Goal: Information Seeking & Learning: Compare options

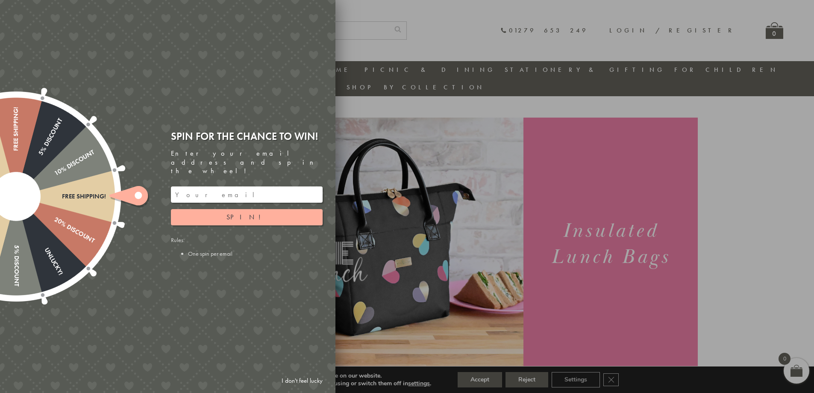
click at [546, 27] on div at bounding box center [407, 196] width 814 height 393
click at [776, 130] on div at bounding box center [407, 196] width 814 height 393
click at [308, 377] on link "I don't feel lucky" at bounding box center [302, 381] width 50 height 16
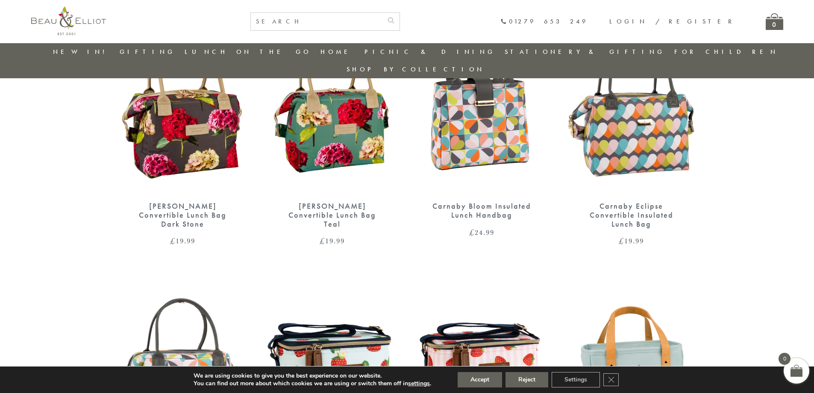
scroll to position [324, 0]
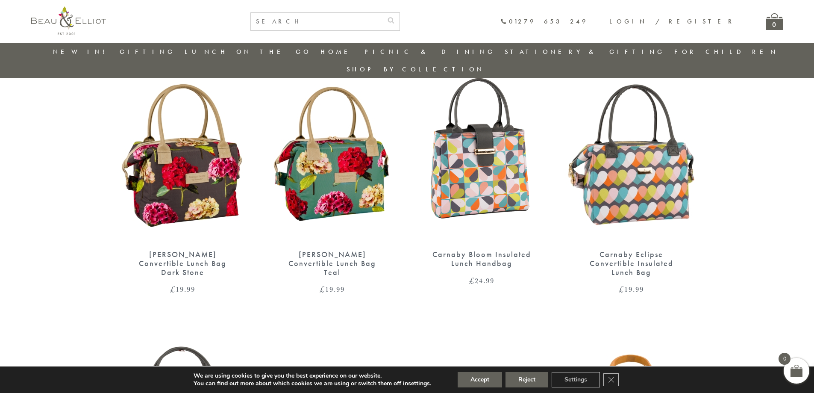
click at [324, 165] on img at bounding box center [332, 156] width 133 height 171
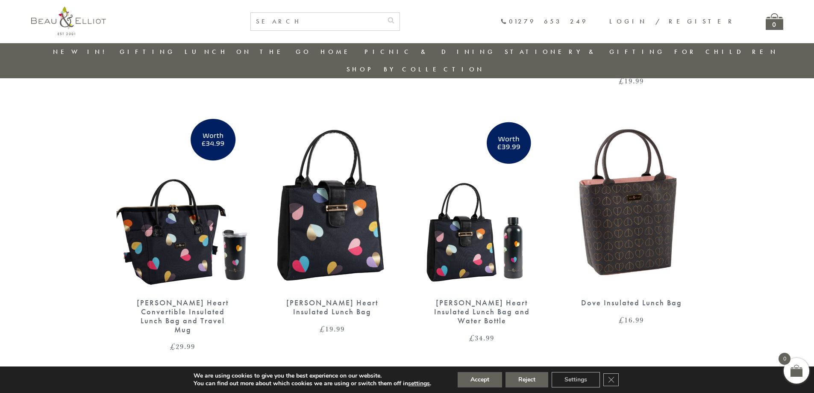
scroll to position [1307, 0]
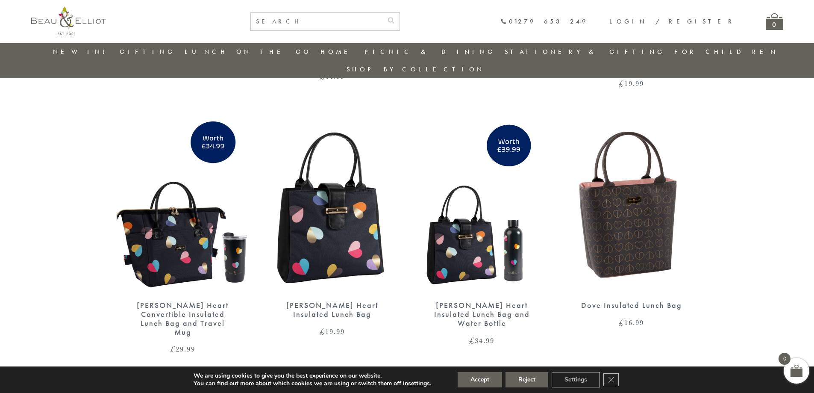
click at [620, 208] on img at bounding box center [632, 206] width 132 height 171
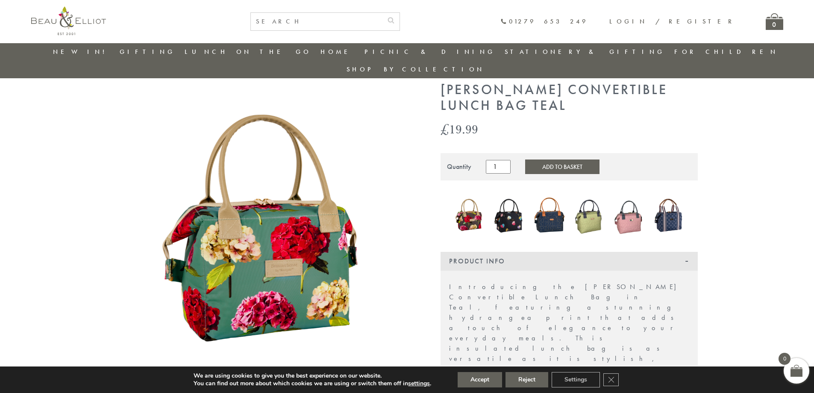
scroll to position [153, 0]
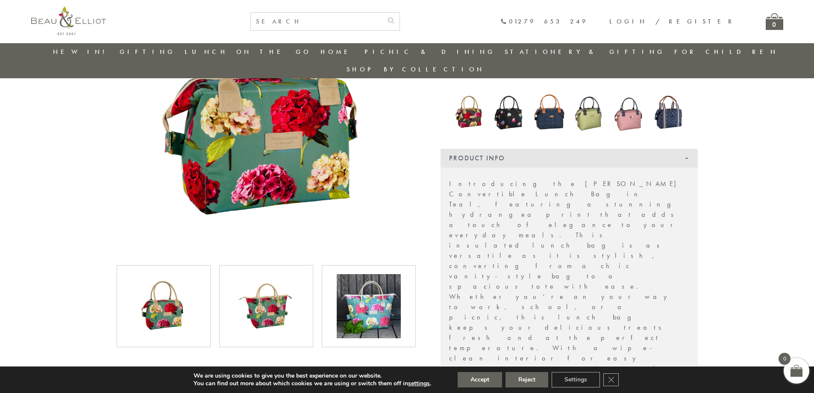
click at [368, 295] on img at bounding box center [369, 306] width 64 height 64
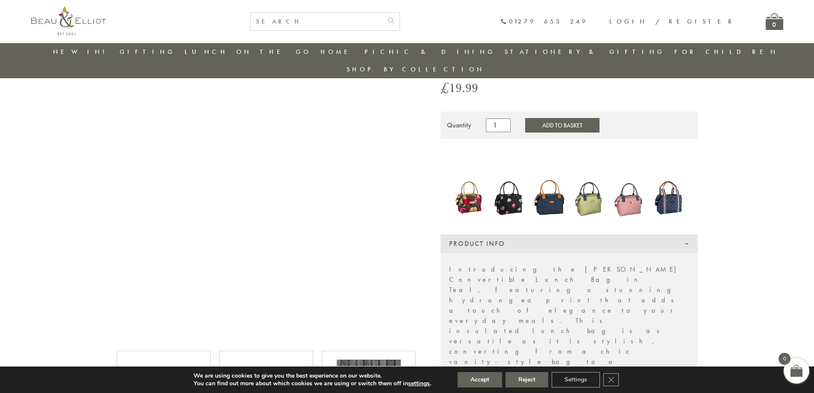
scroll to position [110, 0]
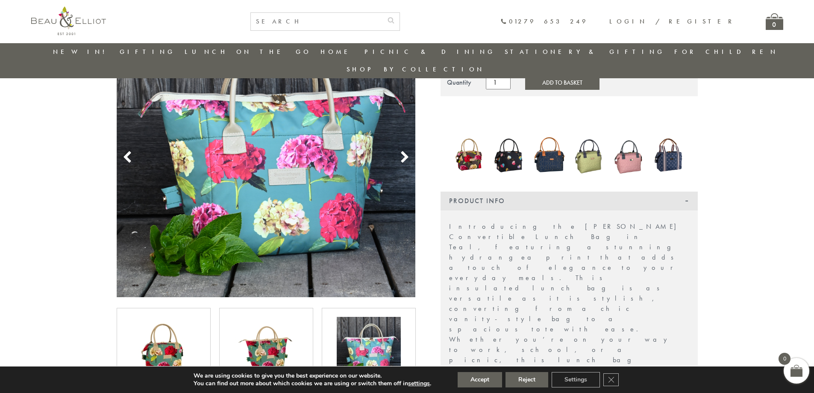
click at [270, 332] on img at bounding box center [266, 349] width 64 height 64
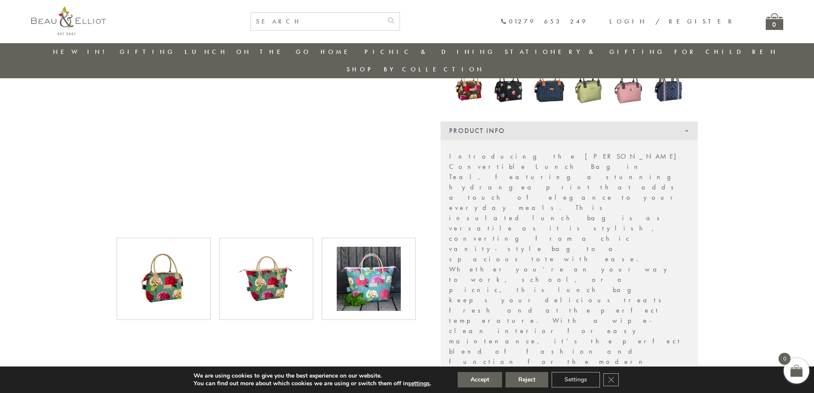
scroll to position [196, 0]
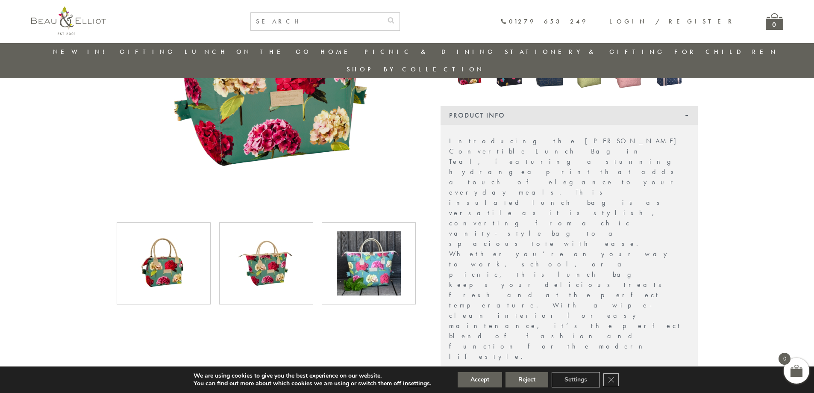
click at [277, 252] on img at bounding box center [266, 263] width 64 height 64
click at [266, 245] on img at bounding box center [266, 263] width 64 height 64
click at [166, 239] on img at bounding box center [164, 263] width 64 height 64
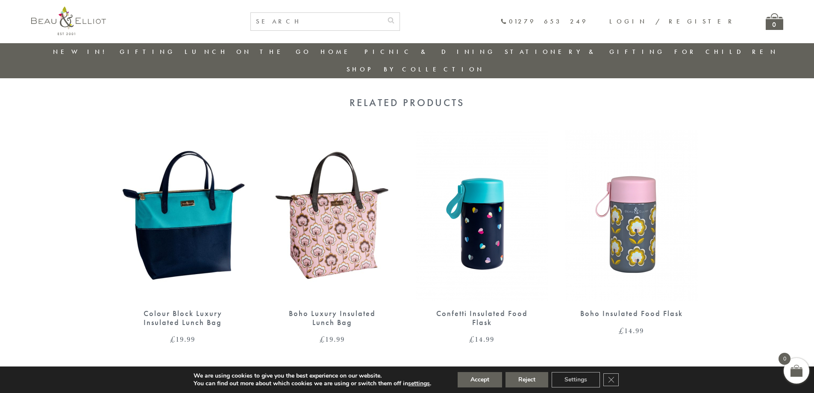
scroll to position [965, 0]
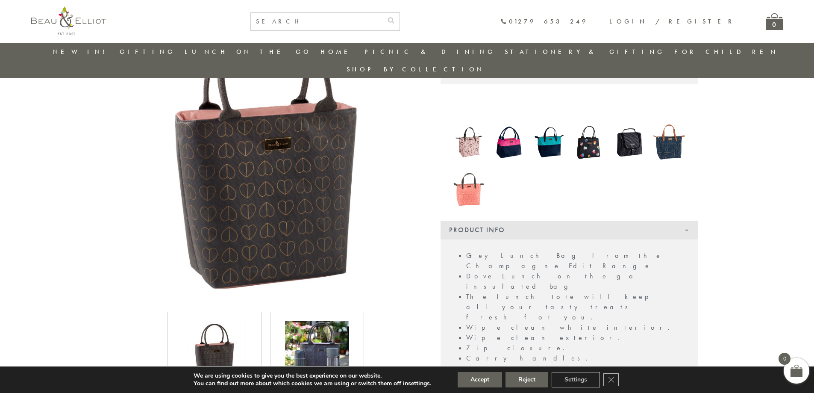
scroll to position [153, 0]
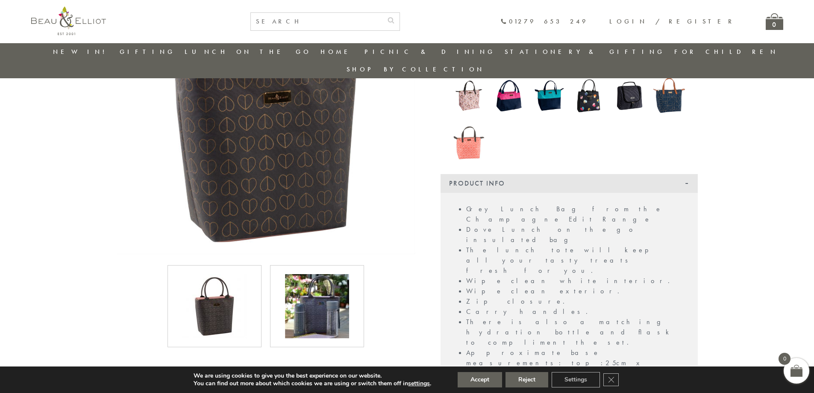
click at [301, 287] on img at bounding box center [317, 306] width 64 height 64
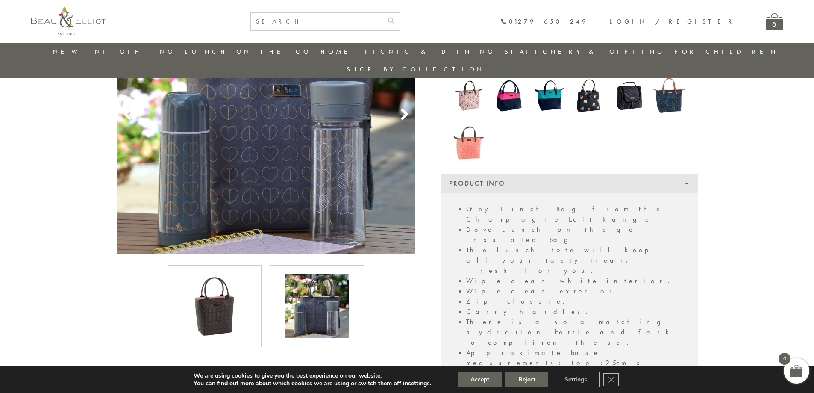
click at [242, 298] on img at bounding box center [215, 306] width 64 height 64
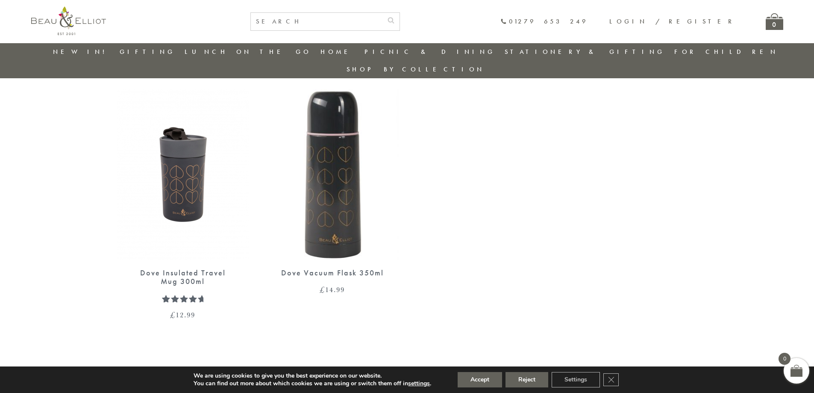
scroll to position [485, 0]
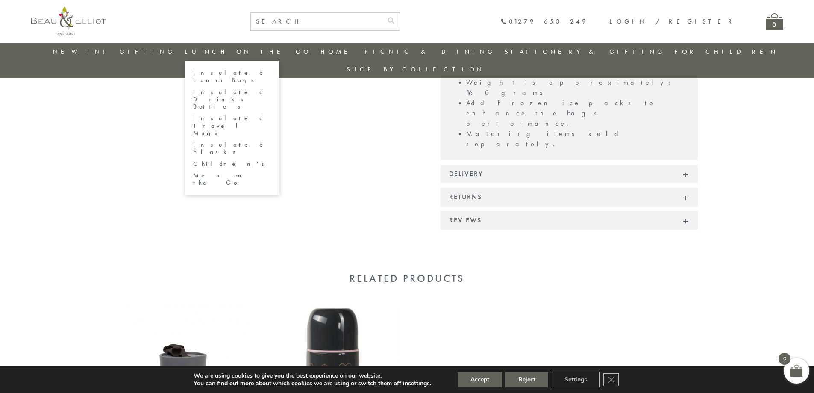
click at [236, 73] on link "Insulated Lunch Bags" at bounding box center [231, 76] width 77 height 15
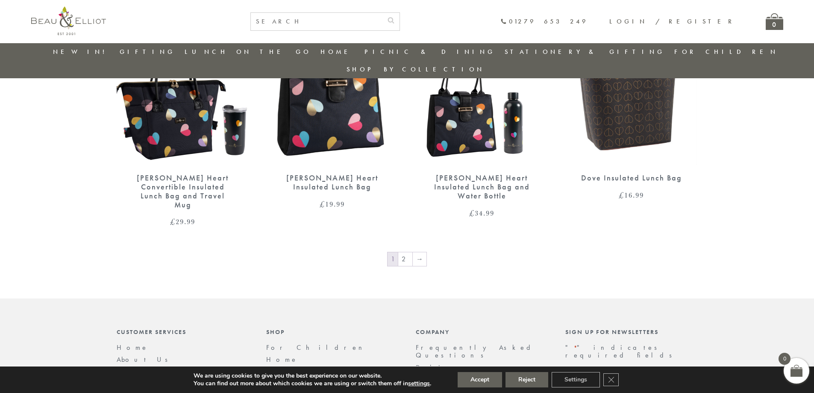
scroll to position [1436, 0]
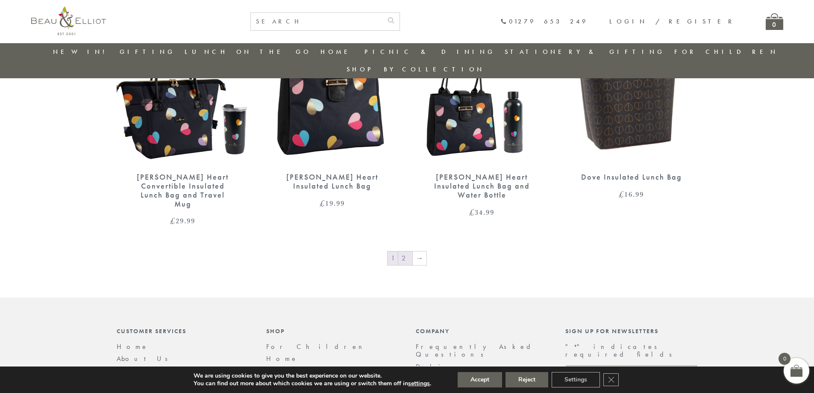
click at [408, 251] on link "2" at bounding box center [405, 258] width 14 height 14
